Goal: Check status

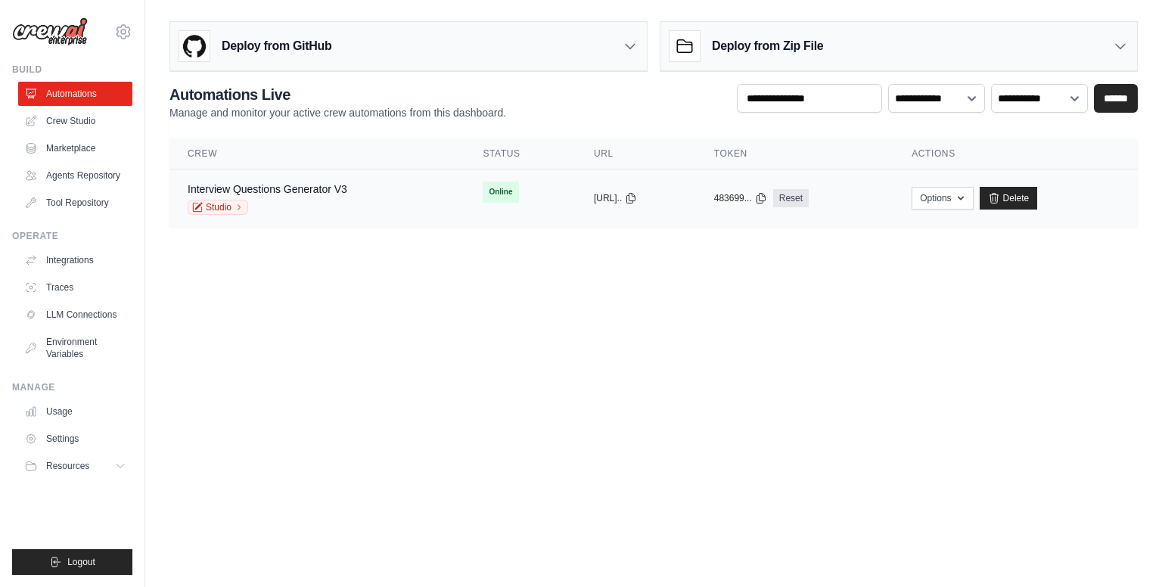
click at [362, 202] on div "Interview Questions Generator V3 Studio" at bounding box center [317, 198] width 259 height 33
click at [284, 204] on div "Studio" at bounding box center [268, 207] width 160 height 15
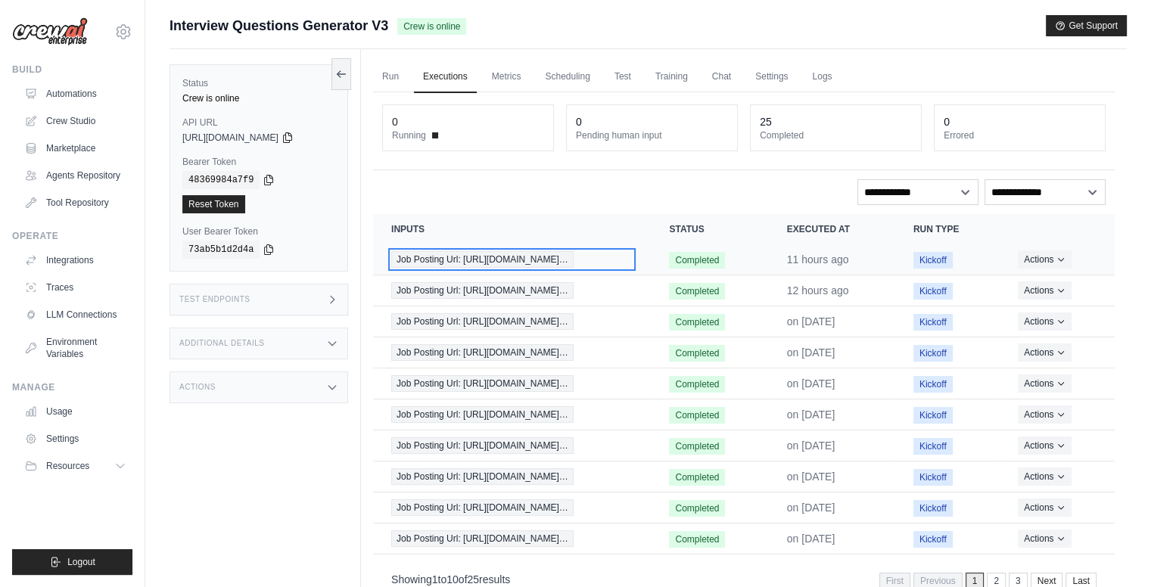
click at [624, 252] on div "Job Posting Url: https://internshala.com/inter…" at bounding box center [511, 259] width 241 height 17
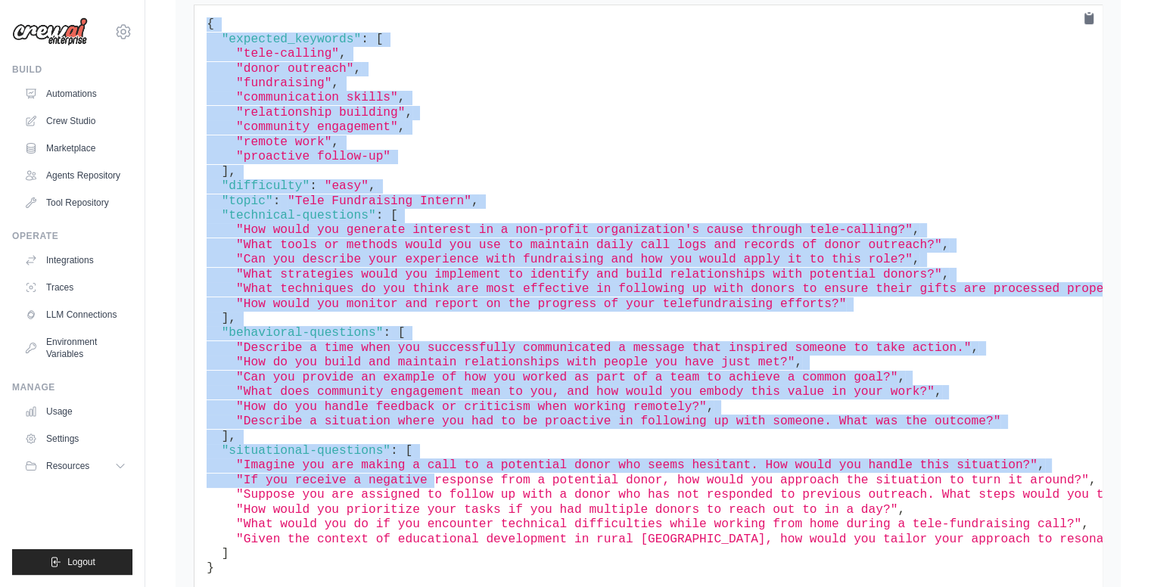
scroll to position [1024, 0]
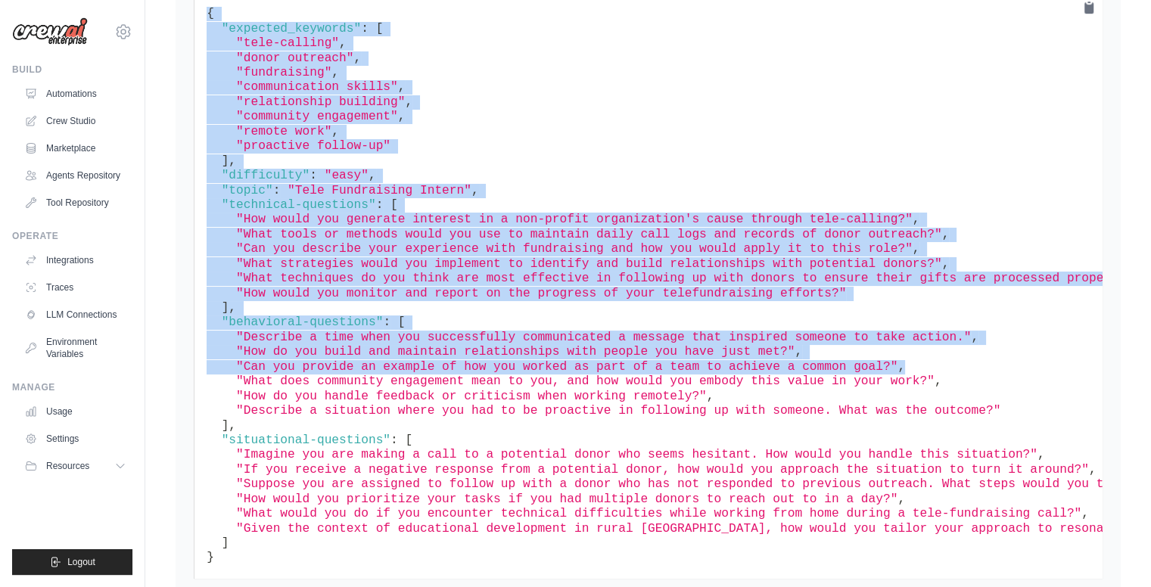
drag, startPoint x: 200, startPoint y: 191, endPoint x: 856, endPoint y: 364, distance: 679.2
click at [856, 364] on pre "{ "expected_keywords" : [ "tele-calling" , "donor outreach" , "fundraising" , "…" at bounding box center [648, 286] width 909 height 585
copy code "{ "expected_keywords" : [ "tele-calling" , "donor outreach" , "fundraising" , "…"
click at [711, 194] on pre "{ "expected_keywords" : [ "tele-calling" , "donor outreach" , "fundraising" , "…" at bounding box center [648, 286] width 909 height 585
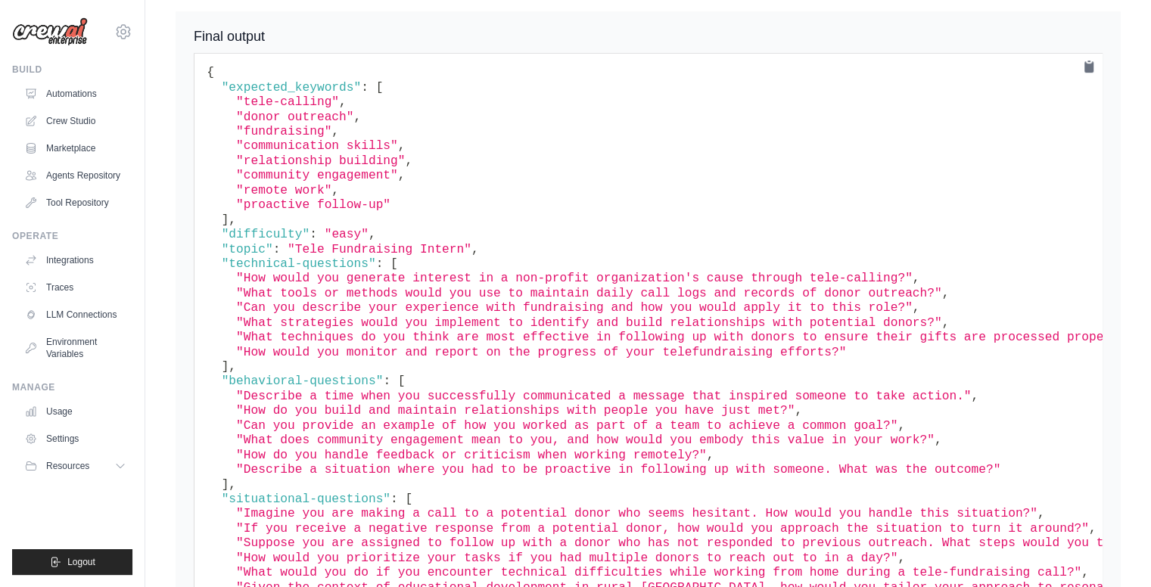
scroll to position [797, 0]
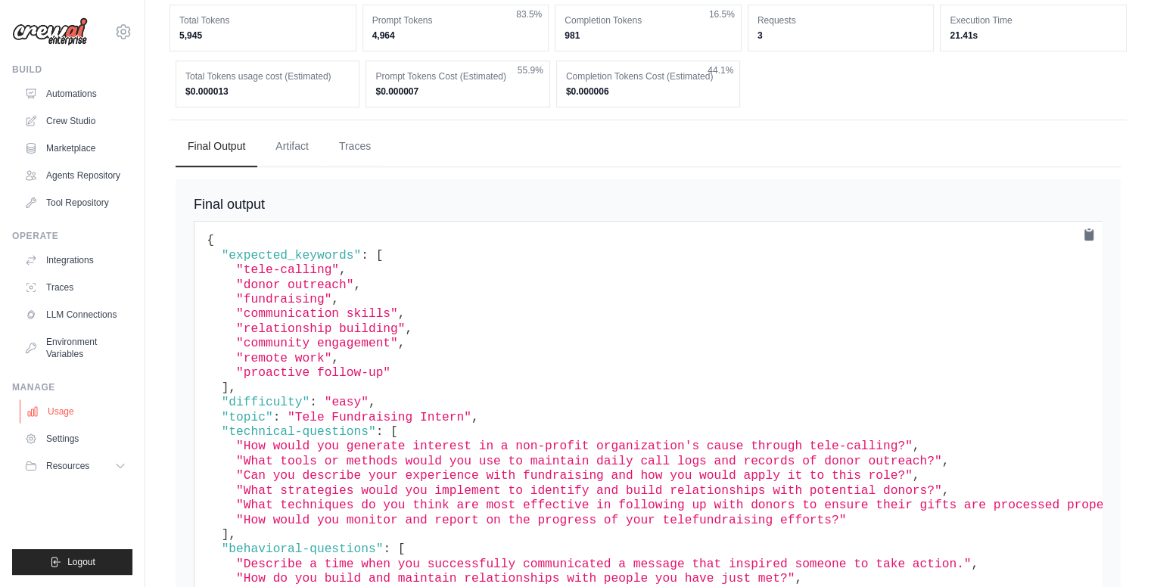
click at [52, 415] on link "Usage" at bounding box center [77, 411] width 114 height 24
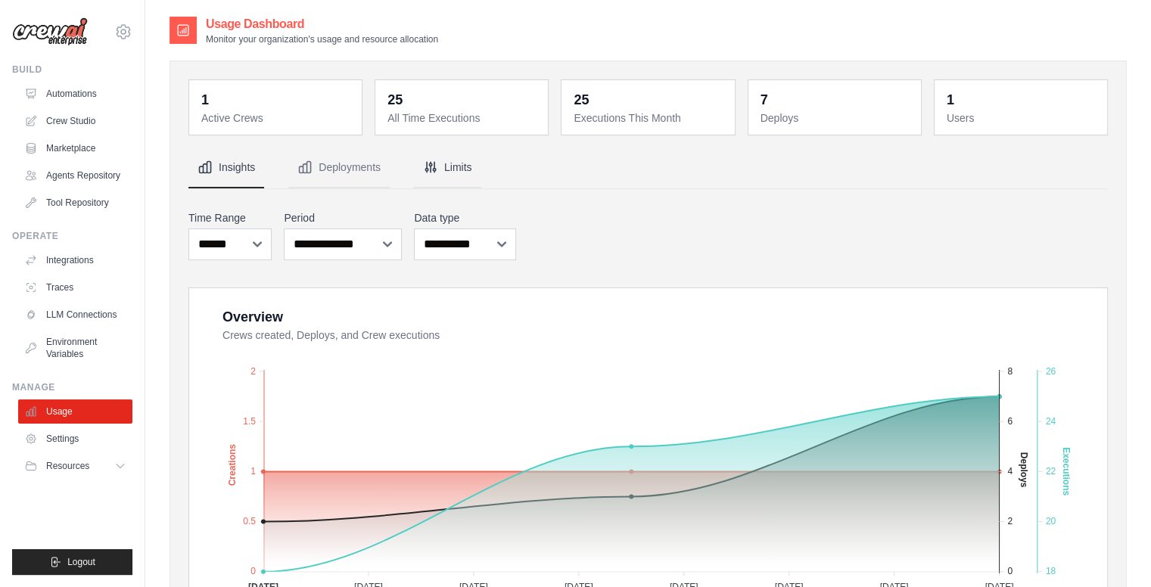
click at [457, 169] on button "Limits" at bounding box center [447, 168] width 67 height 41
